Goal: Information Seeking & Learning: Learn about a topic

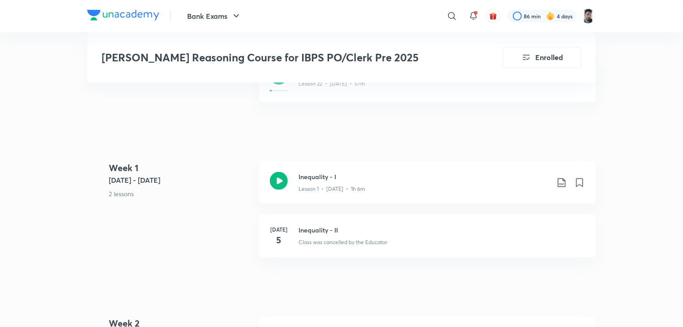
scroll to position [467, 0]
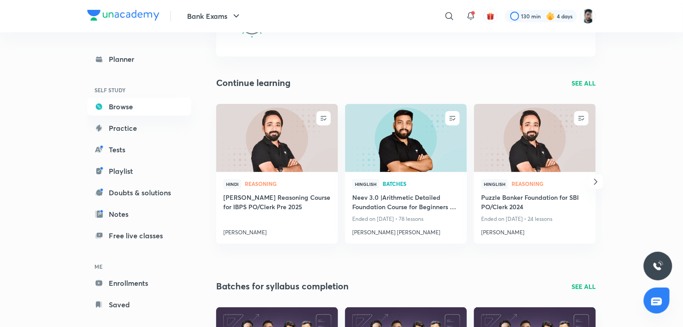
scroll to position [57, 0]
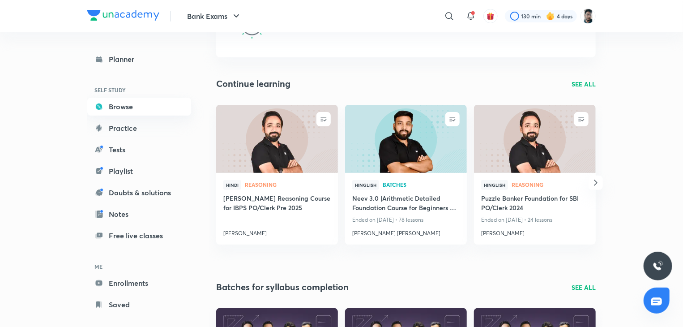
click at [110, 107] on link "Browse" at bounding box center [139, 107] width 104 height 18
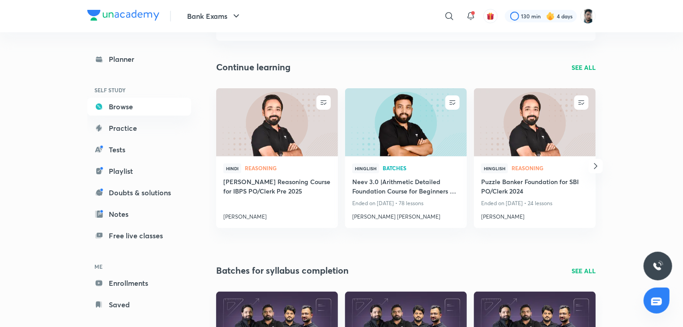
scroll to position [0, 0]
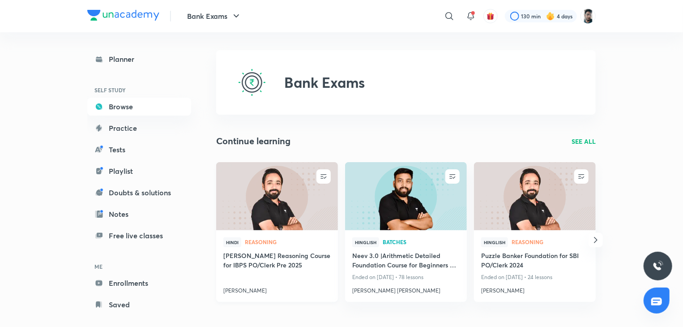
click at [261, 252] on h4 "[PERSON_NAME] Reasoning Course for IBPS PO/Clerk Pre 2025" at bounding box center [276, 261] width 107 height 21
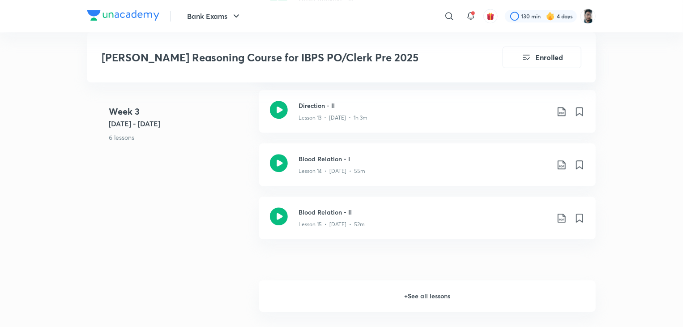
scroll to position [1275, 0]
click at [412, 282] on h6 "+ See all lessons" at bounding box center [427, 295] width 337 height 31
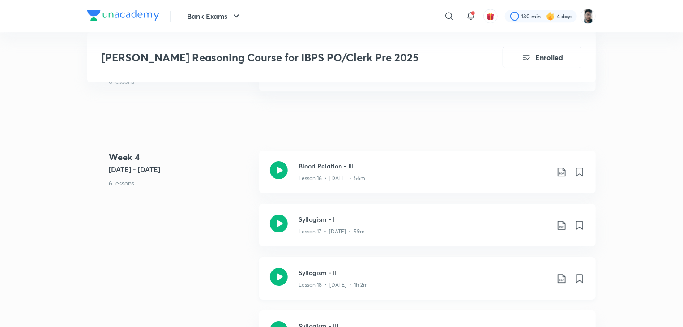
scroll to position [1425, 0]
click at [279, 159] on icon at bounding box center [279, 168] width 18 height 18
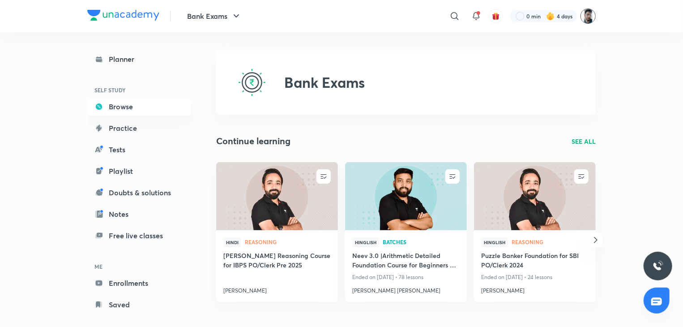
click at [589, 15] on img at bounding box center [588, 16] width 15 height 15
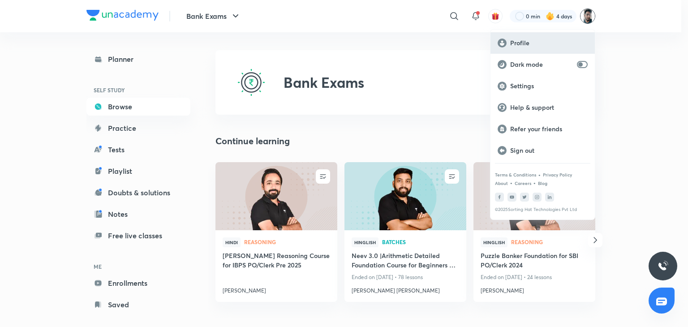
click at [557, 42] on p "Profile" at bounding box center [548, 43] width 77 height 8
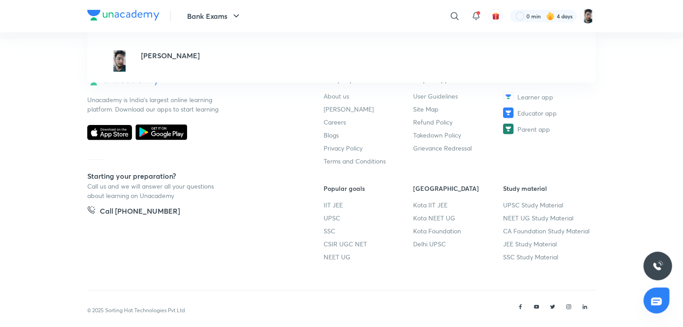
scroll to position [176, 0]
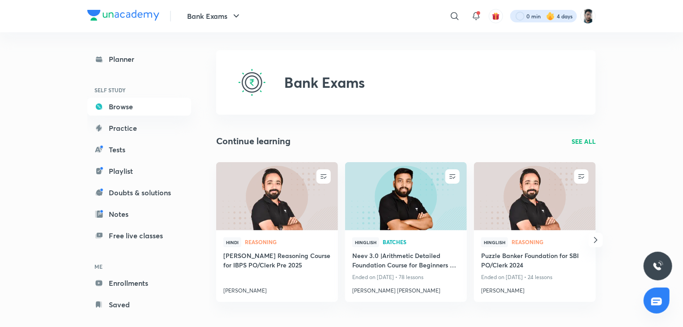
click at [527, 17] on div at bounding box center [543, 16] width 67 height 13
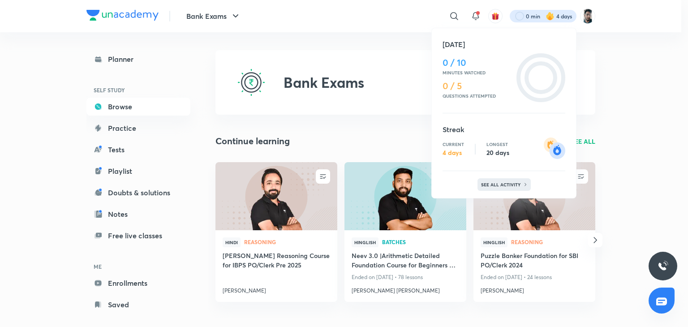
click at [515, 182] on p "See all activity" at bounding box center [502, 184] width 42 height 5
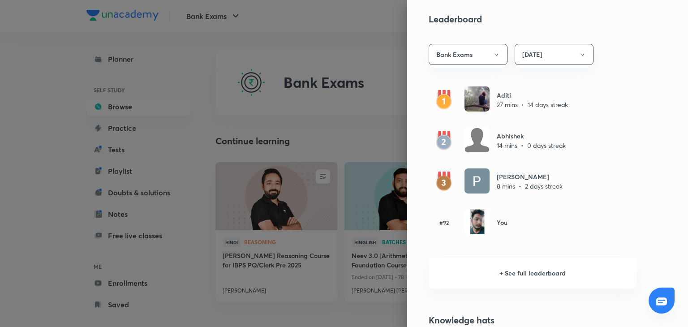
scroll to position [503, 0]
click at [511, 264] on h6 "+ See full leaderboard" at bounding box center [532, 272] width 208 height 31
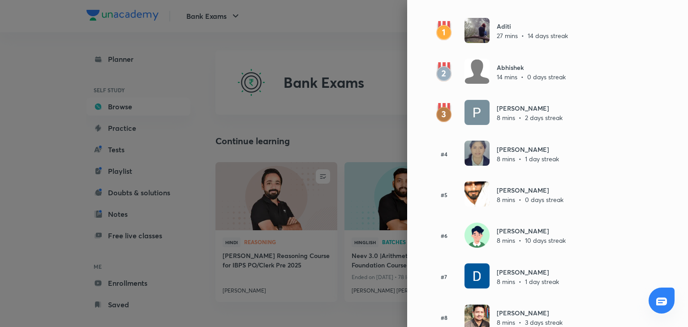
scroll to position [0, 0]
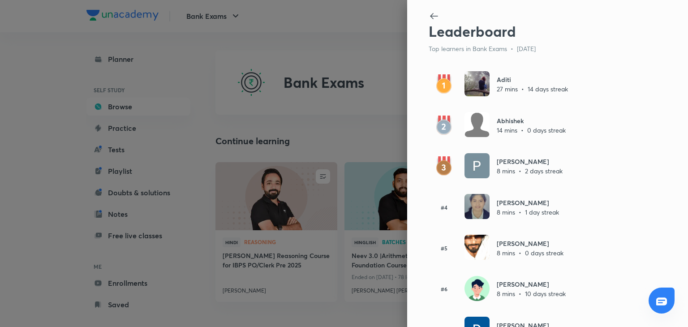
click at [518, 49] on p "Top learners in Bank Exams • [DATE]" at bounding box center [532, 48] width 208 height 9
click at [428, 21] on icon at bounding box center [433, 16] width 11 height 11
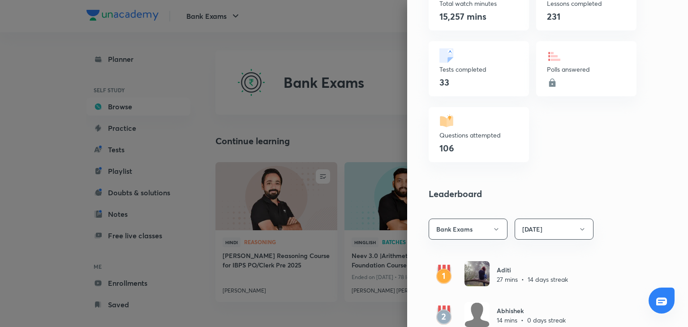
scroll to position [328, 0]
click at [561, 230] on button "[DATE]" at bounding box center [553, 229] width 79 height 21
click at [538, 268] on span "Last 7 days" at bounding box center [547, 272] width 67 height 9
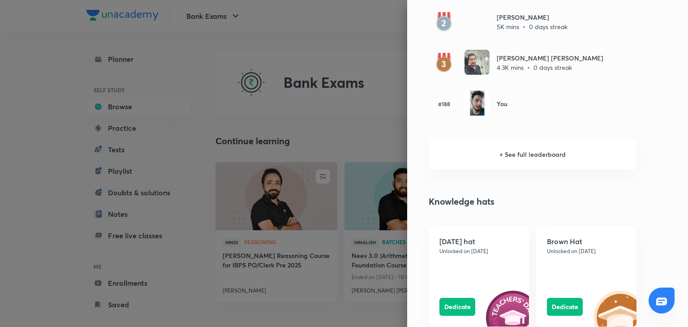
scroll to position [622, 0]
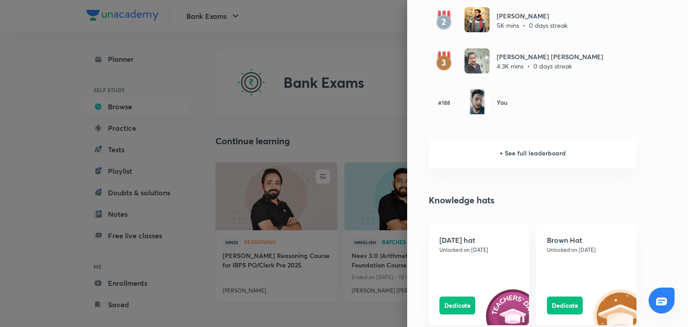
click at [518, 147] on h6 "+ See full leaderboard" at bounding box center [532, 152] width 208 height 31
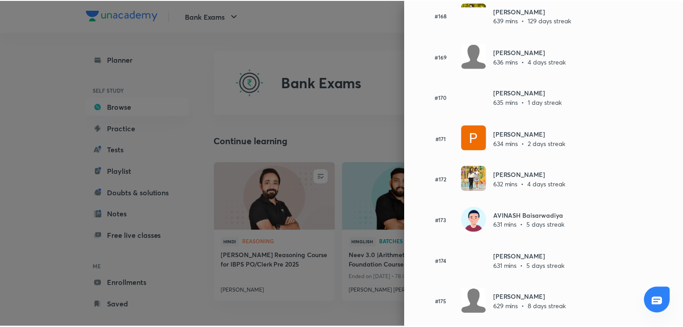
scroll to position [6892, 0]
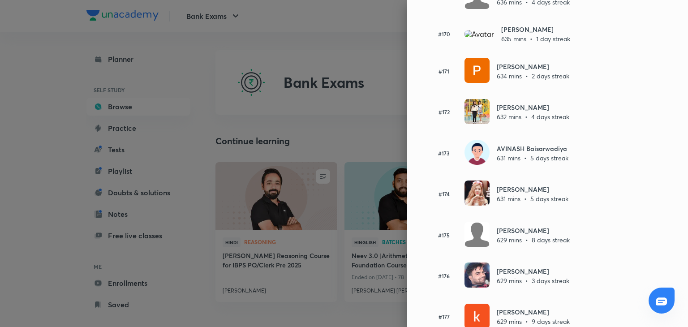
click at [288, 47] on div at bounding box center [344, 163] width 688 height 327
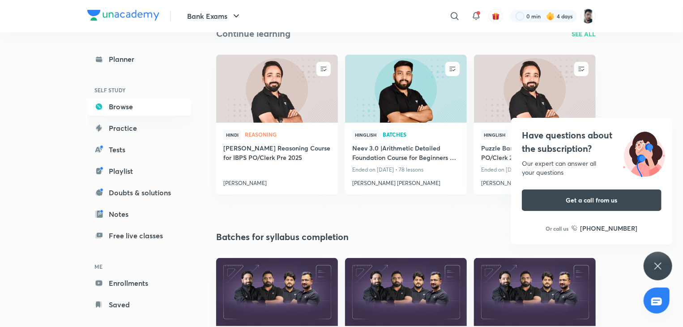
scroll to position [108, 0]
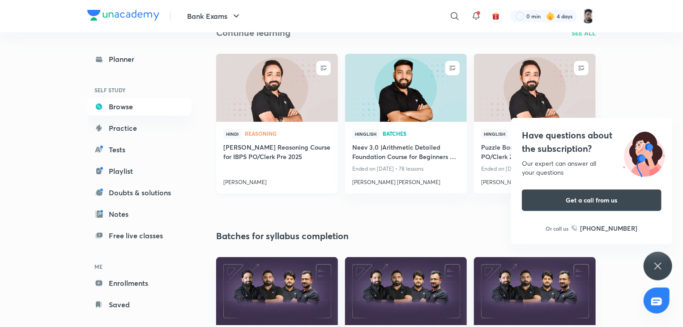
click at [282, 144] on h4 "[PERSON_NAME] Reasoning Course for IBPS PO/Clerk Pre 2025" at bounding box center [276, 152] width 107 height 21
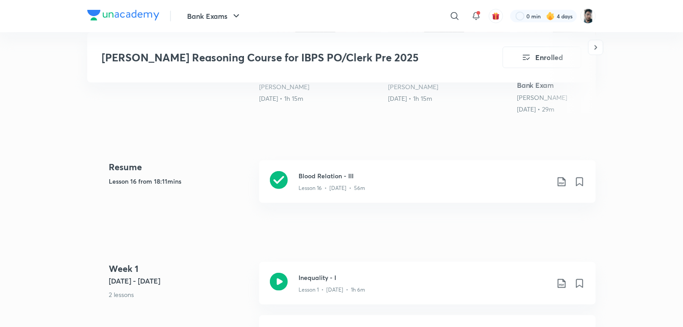
scroll to position [367, 0]
click at [279, 171] on icon at bounding box center [279, 180] width 18 height 18
